Goal: Task Accomplishment & Management: Manage account settings

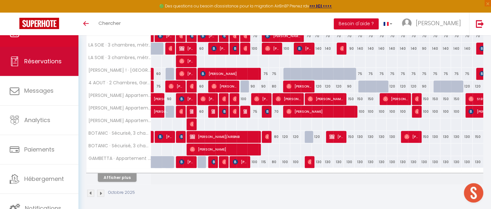
scroll to position [3, 0]
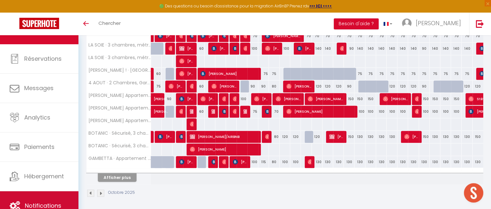
click at [26, 195] on link "Notifications" at bounding box center [39, 205] width 78 height 29
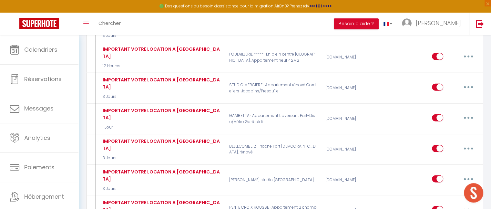
scroll to position [1485, 0]
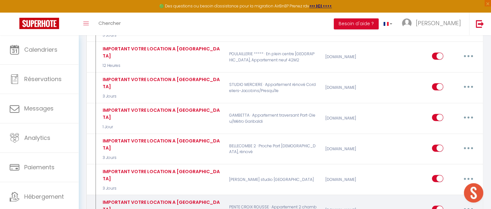
click at [436, 206] on input "checkbox" at bounding box center [437, 211] width 11 height 10
checkbox input "false"
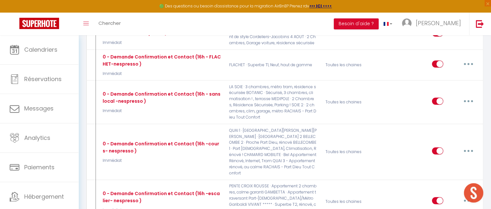
scroll to position [0, 0]
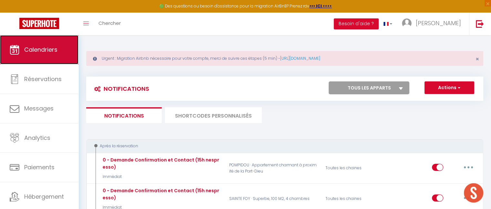
click at [57, 52] on span "Calendriers" at bounding box center [40, 50] width 33 height 8
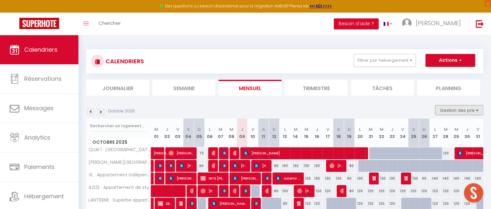
click at [470, 113] on button "Gestion des prix" at bounding box center [459, 110] width 48 height 10
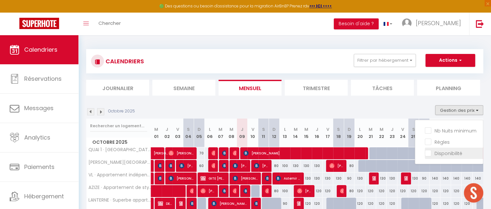
click at [443, 150] on input "Disponibilité" at bounding box center [454, 153] width 58 height 6
checkbox input "true"
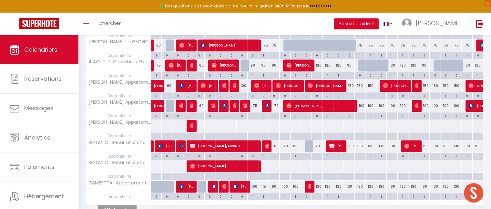
scroll to position [405, 0]
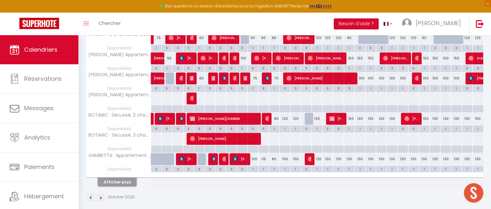
click at [122, 178] on button "Afficher plus" at bounding box center [117, 182] width 39 height 9
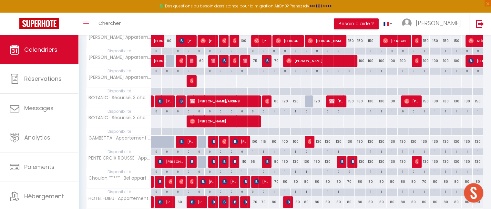
scroll to position [422, 0]
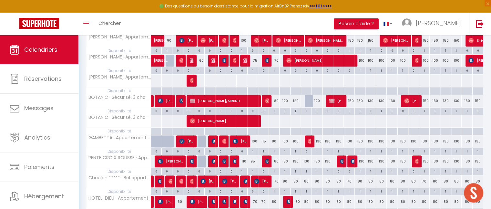
click at [242, 188] on div "0" at bounding box center [242, 191] width 10 height 6
select select
type input "Jeu 09 Octobre 2025"
type input "Ven 10 Octobre 2025"
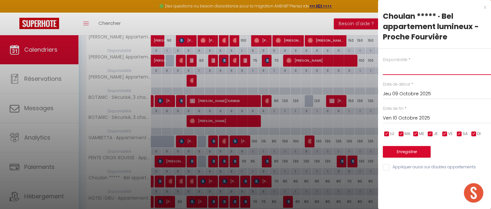
click at [396, 72] on select "Disponible Indisponible" at bounding box center [437, 69] width 108 height 12
select select "1"
click at [383, 63] on select "Disponible Indisponible" at bounding box center [437, 69] width 108 height 12
click at [407, 149] on button "Enregistrer" at bounding box center [407, 152] width 48 height 12
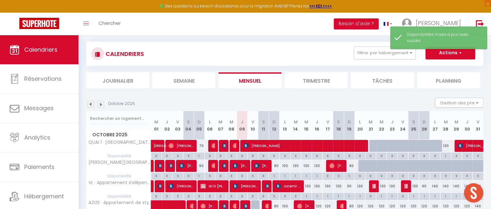
scroll to position [408, 0]
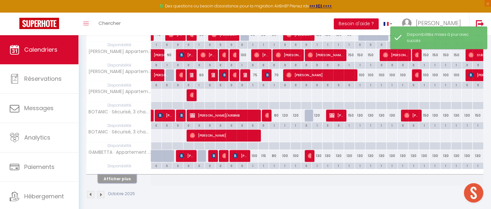
click at [121, 174] on button "Afficher plus" at bounding box center [117, 178] width 39 height 9
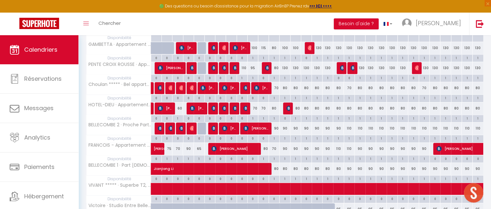
scroll to position [485, 0]
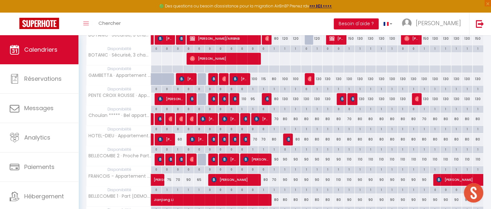
click at [242, 126] on div "0" at bounding box center [242, 129] width 10 height 6
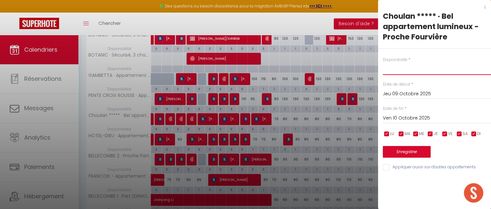
click at [397, 71] on select "Disponible Indisponible" at bounding box center [437, 69] width 108 height 12
select select "1"
click at [383, 63] on select "Disponible Indisponible" at bounding box center [437, 69] width 108 height 12
click at [408, 153] on button "Enregistrer" at bounding box center [407, 152] width 48 height 12
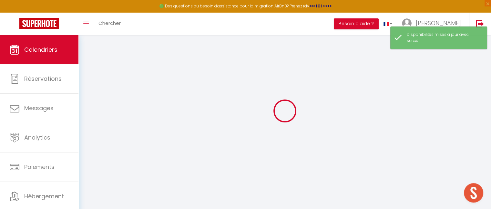
scroll to position [408, 0]
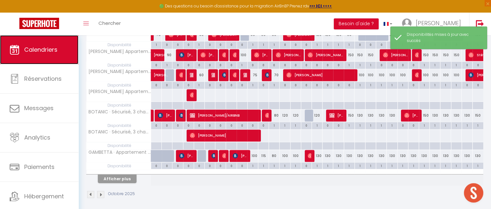
click at [47, 48] on span "Calendriers" at bounding box center [40, 50] width 33 height 8
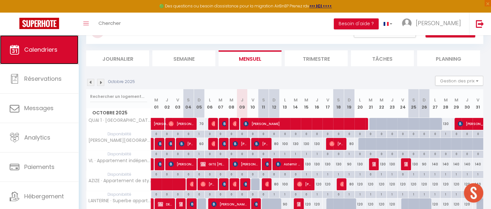
scroll to position [0, 0]
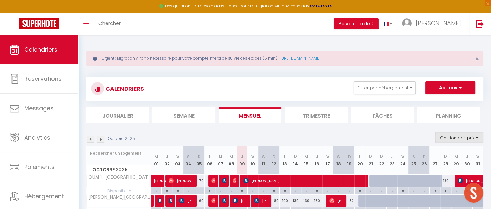
click at [477, 137] on button "Gestion des prix" at bounding box center [459, 138] width 48 height 10
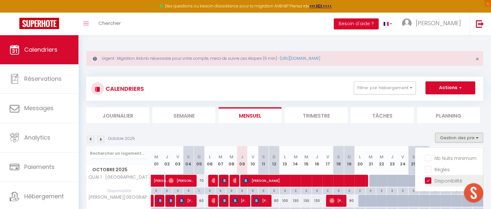
click at [429, 178] on input "Disponibilité" at bounding box center [454, 180] width 58 height 6
checkbox input "false"
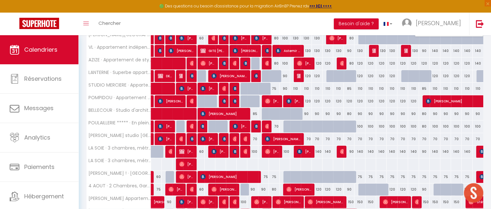
scroll to position [258, 0]
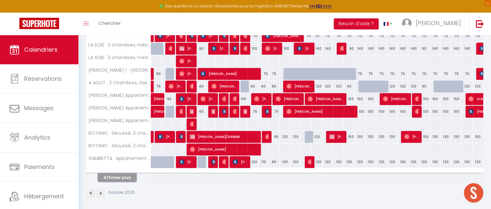
click at [128, 175] on button "Afficher plus" at bounding box center [117, 177] width 39 height 9
select select
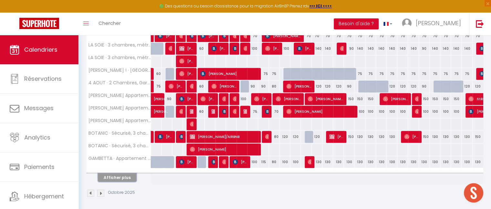
select select
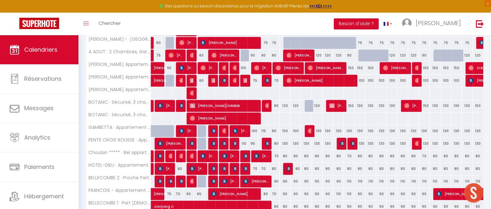
scroll to position [289, 0]
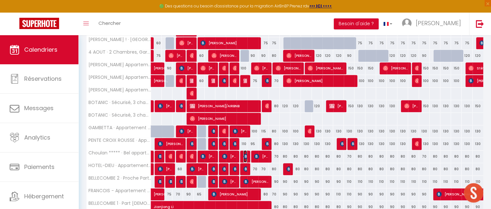
click at [245, 157] on img at bounding box center [246, 156] width 5 height 5
select select "OK"
select select "KO"
select select "0"
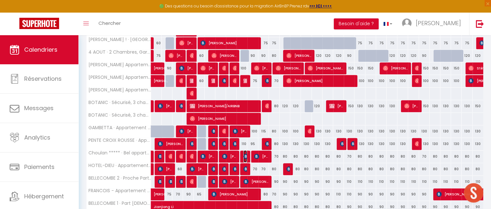
select select "1"
select select
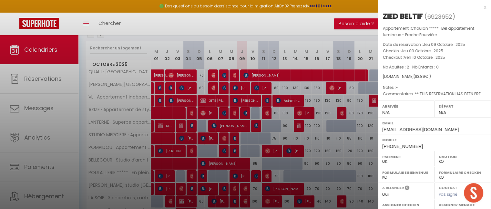
scroll to position [0, 0]
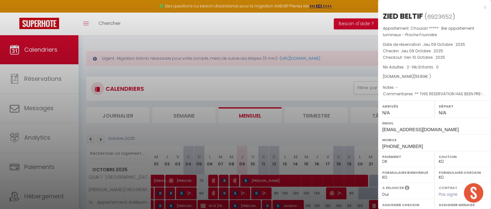
click at [482, 6] on div "x ZIED BELTIF ( 6923652 ) Appartement : Choulan ***** · Bel appartement lumineu…" at bounding box center [434, 153] width 113 height 307
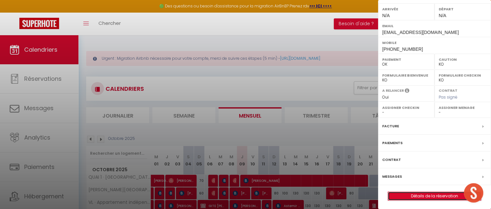
click at [430, 195] on link "Détails de la réservation" at bounding box center [434, 196] width 93 height 8
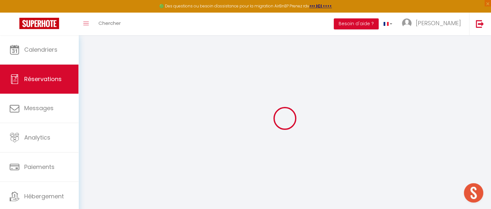
select select
select select "14"
checkbox input "false"
select select
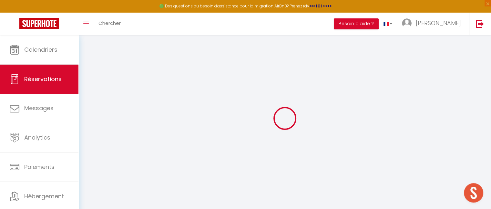
select select
checkbox input "false"
select select
checkbox input "false"
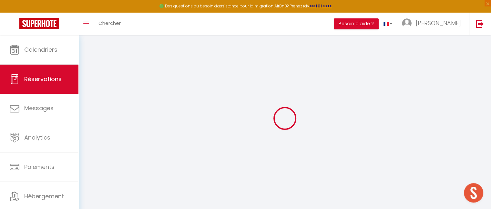
select select
checkbox input "false"
type textarea "** THIS RESERVATION HAS BEEN PRE-PAID ** BOOKING NOTE : Payment charge is EUR 1…"
type input "39"
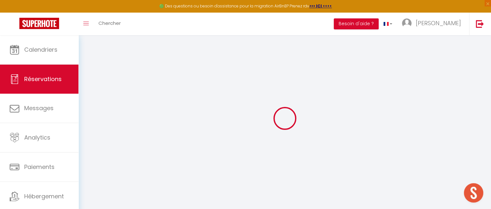
type input "3.28"
select select
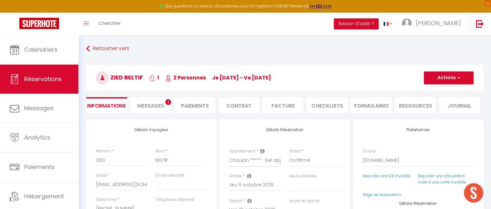
checkbox input "false"
select select
click at [459, 80] on span "button" at bounding box center [458, 78] width 4 height 6
click at [441, 109] on link "Supprimer" at bounding box center [442, 109] width 51 height 8
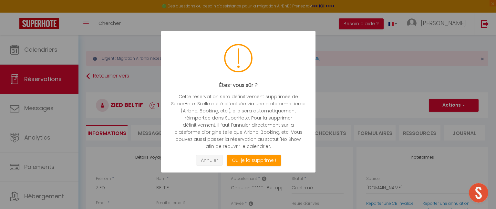
click at [208, 157] on button "Annuler" at bounding box center [209, 160] width 27 height 11
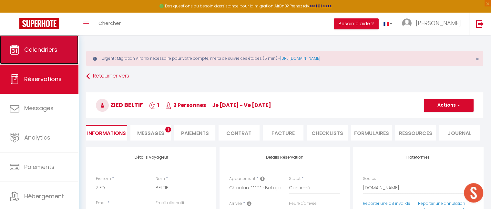
click at [41, 44] on link "Calendriers" at bounding box center [39, 49] width 78 height 29
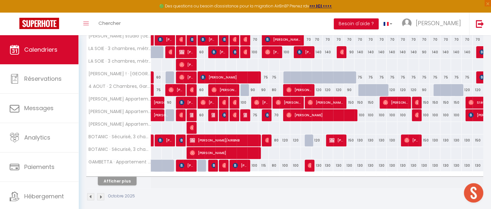
scroll to position [226, 0]
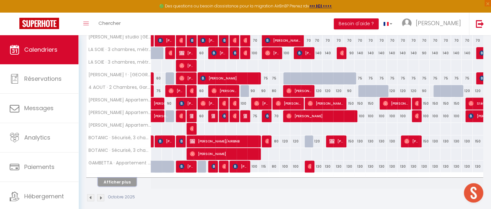
click at [123, 182] on button "Afficher plus" at bounding box center [117, 182] width 39 height 9
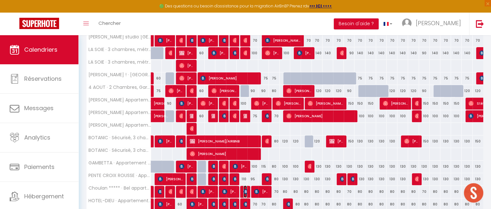
click at [245, 189] on img at bounding box center [246, 191] width 5 height 5
select select "OK"
select select "KO"
select select "0"
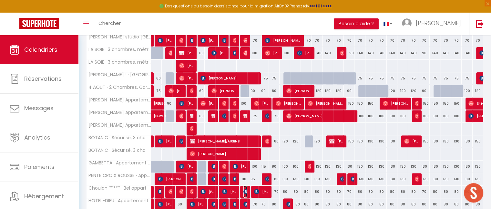
select select "1"
select select
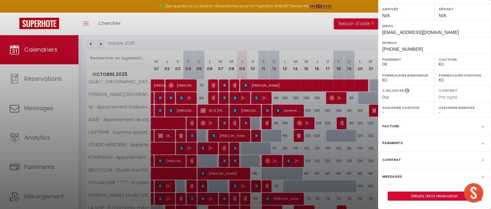
scroll to position [0, 0]
